Goal: Information Seeking & Learning: Check status

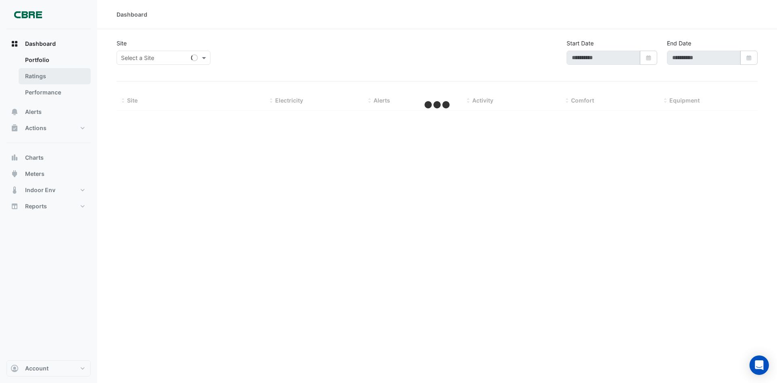
type input "**********"
select select "**"
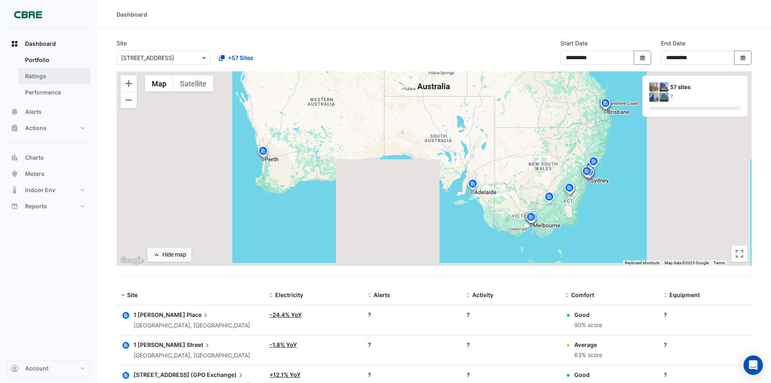
click at [43, 80] on link "Ratings" at bounding box center [55, 76] width 72 height 16
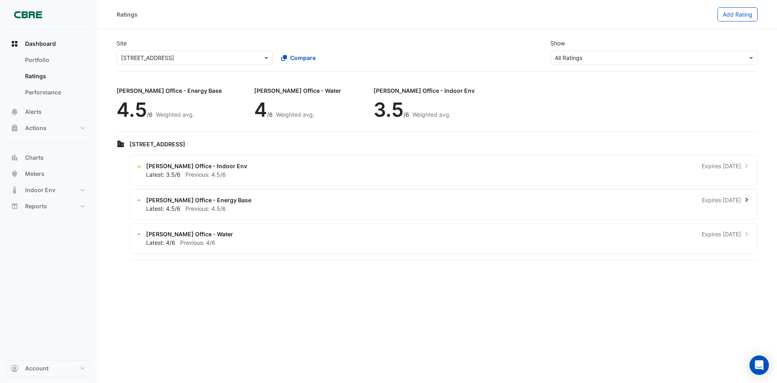
click at [702, 201] on span "Expires [DATE]" at bounding box center [721, 200] width 39 height 9
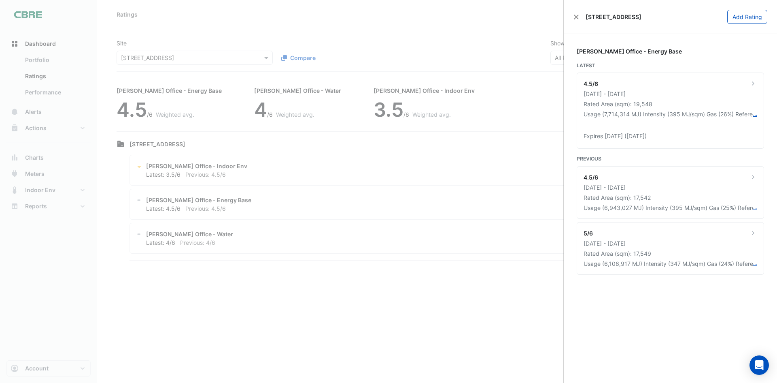
click at [315, 181] on ngb-offcanvas-backdrop at bounding box center [388, 191] width 777 height 383
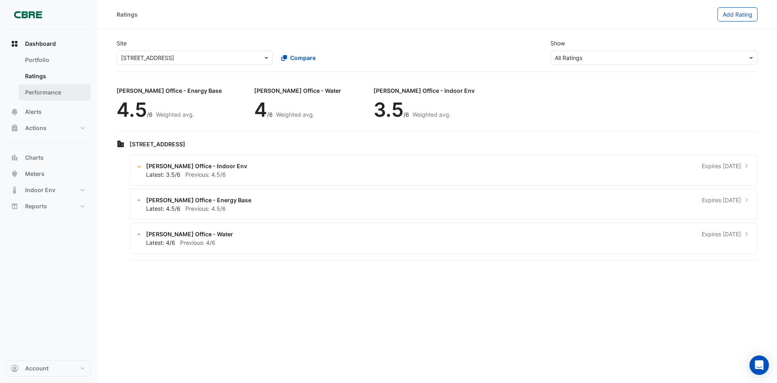
click at [48, 92] on link "Performance" at bounding box center [55, 92] width 72 height 16
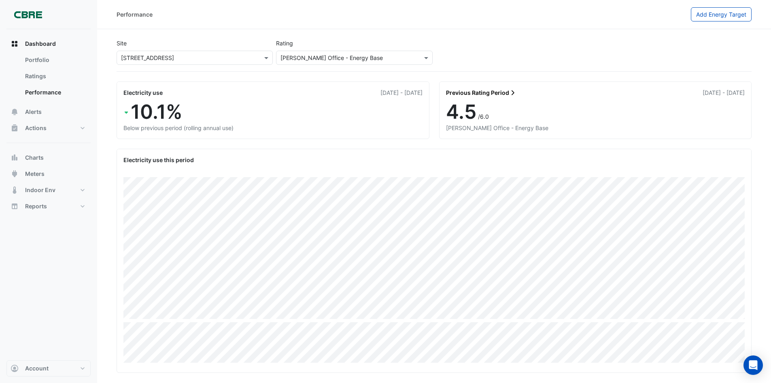
click at [352, 60] on input "text" at bounding box center [346, 58] width 131 height 9
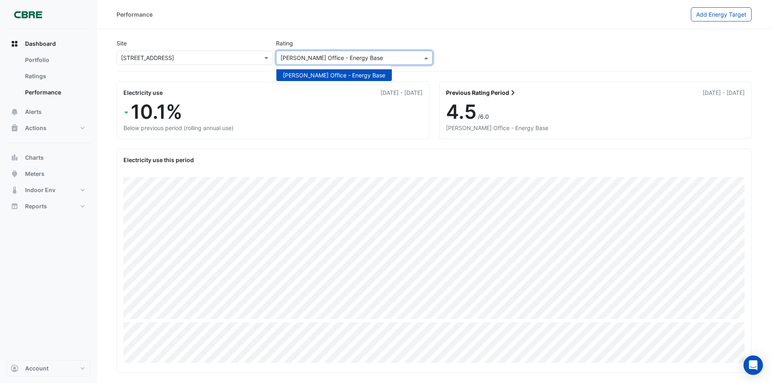
click at [352, 60] on input "text" at bounding box center [346, 58] width 131 height 9
click at [502, 64] on div "Site × [STREET_ADDRESS] Rating [PERSON_NAME] Office - Energy Base [PERSON_NAME]…" at bounding box center [434, 54] width 639 height 36
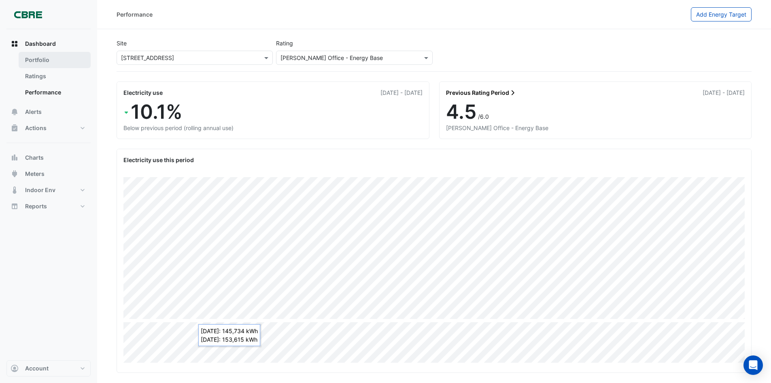
click at [43, 64] on link "Portfolio" at bounding box center [55, 60] width 72 height 16
select select "**"
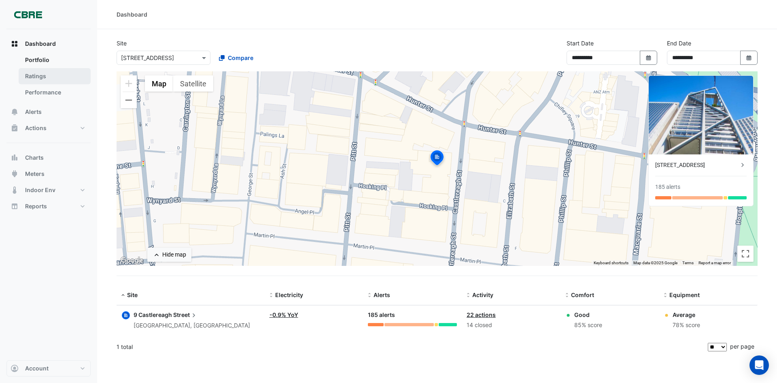
click at [38, 77] on link "Ratings" at bounding box center [55, 76] width 72 height 16
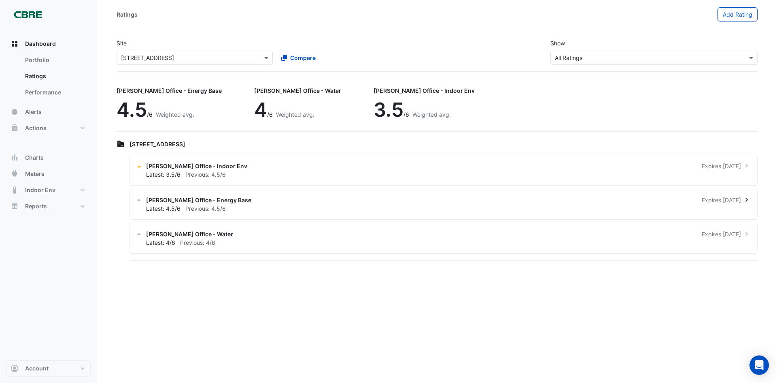
click at [215, 203] on span "[PERSON_NAME] Office - Energy Base" at bounding box center [198, 200] width 105 height 9
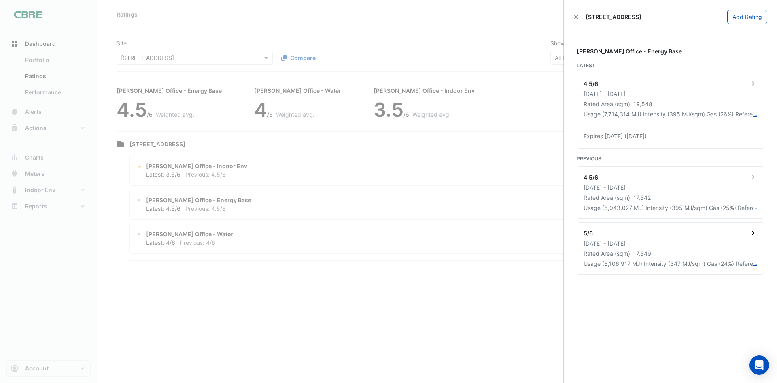
click at [753, 234] on icon at bounding box center [753, 233] width 8 height 8
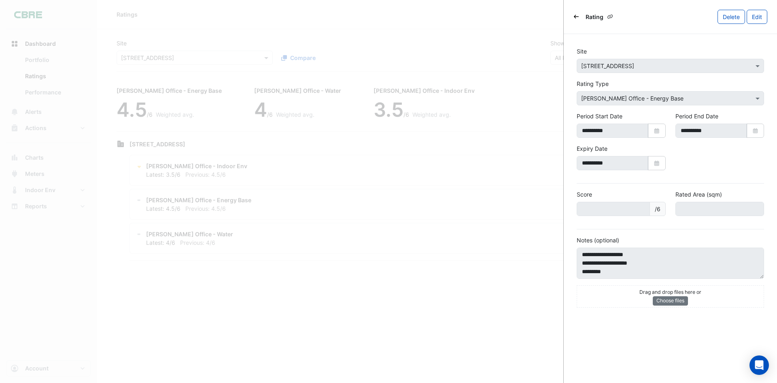
click at [576, 17] on icon "Back" at bounding box center [576, 17] width 5 height 4
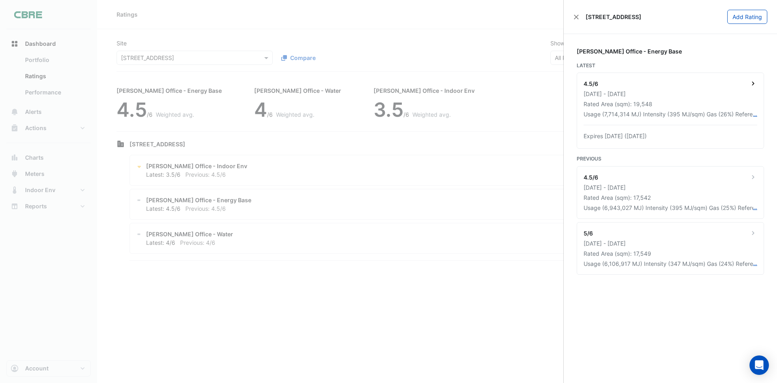
click at [644, 98] on div "[DATE] - [DATE]" at bounding box center [671, 93] width 174 height 9
